Goal: Task Accomplishment & Management: Use online tool/utility

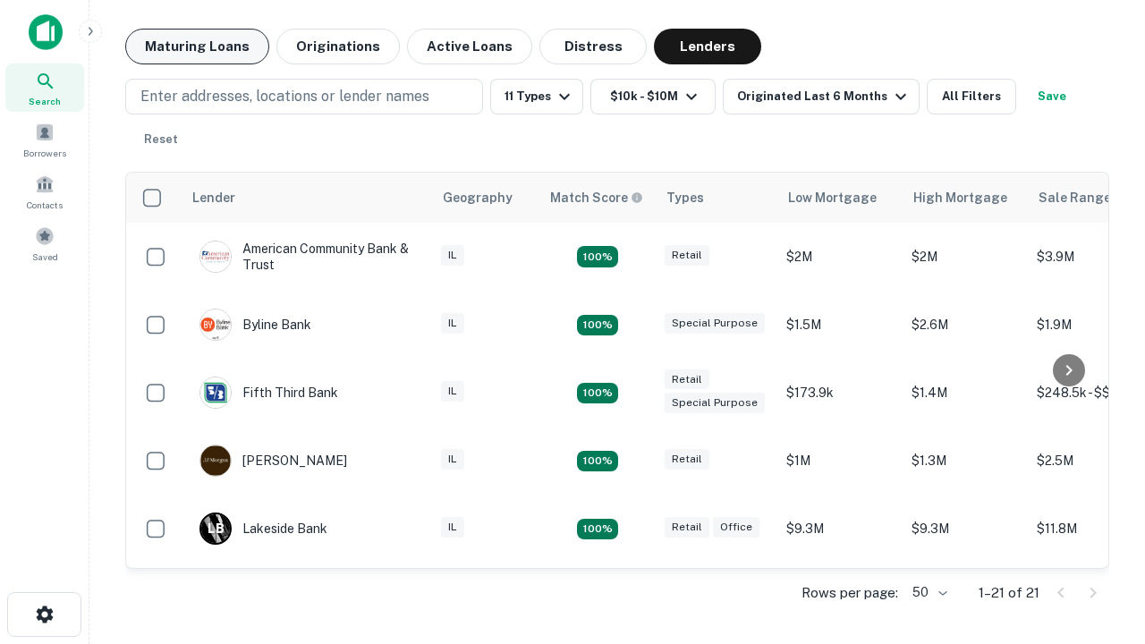
click at [197, 47] on button "Maturing Loans" at bounding box center [197, 47] width 144 height 36
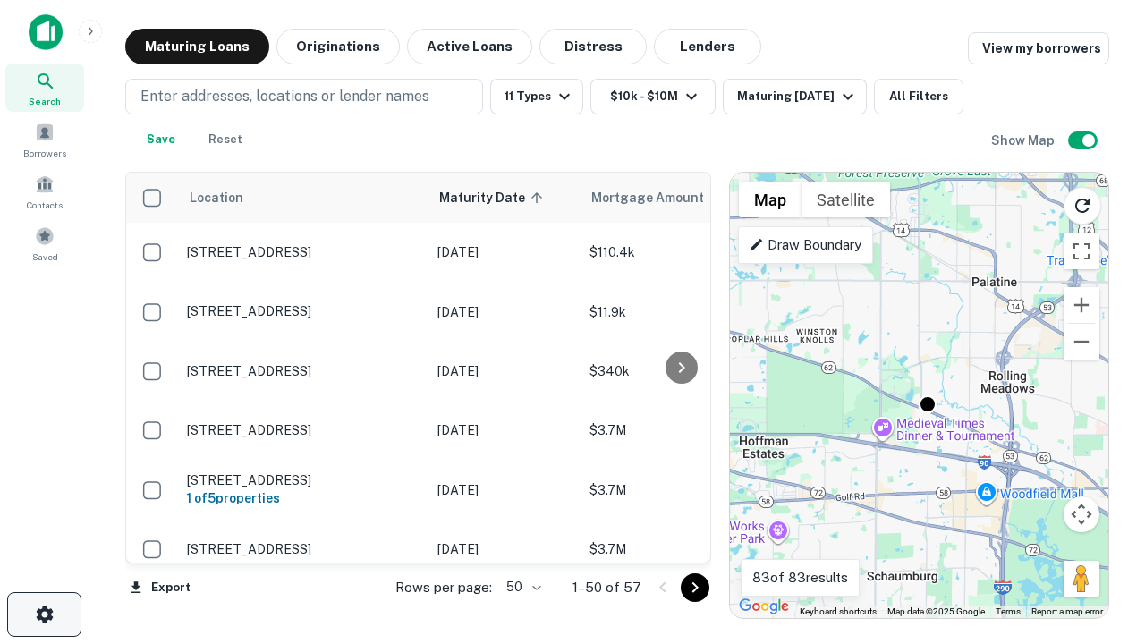
click at [44, 614] on icon "button" at bounding box center [44, 614] width 21 height 21
